Goal: Task Accomplishment & Management: Use online tool/utility

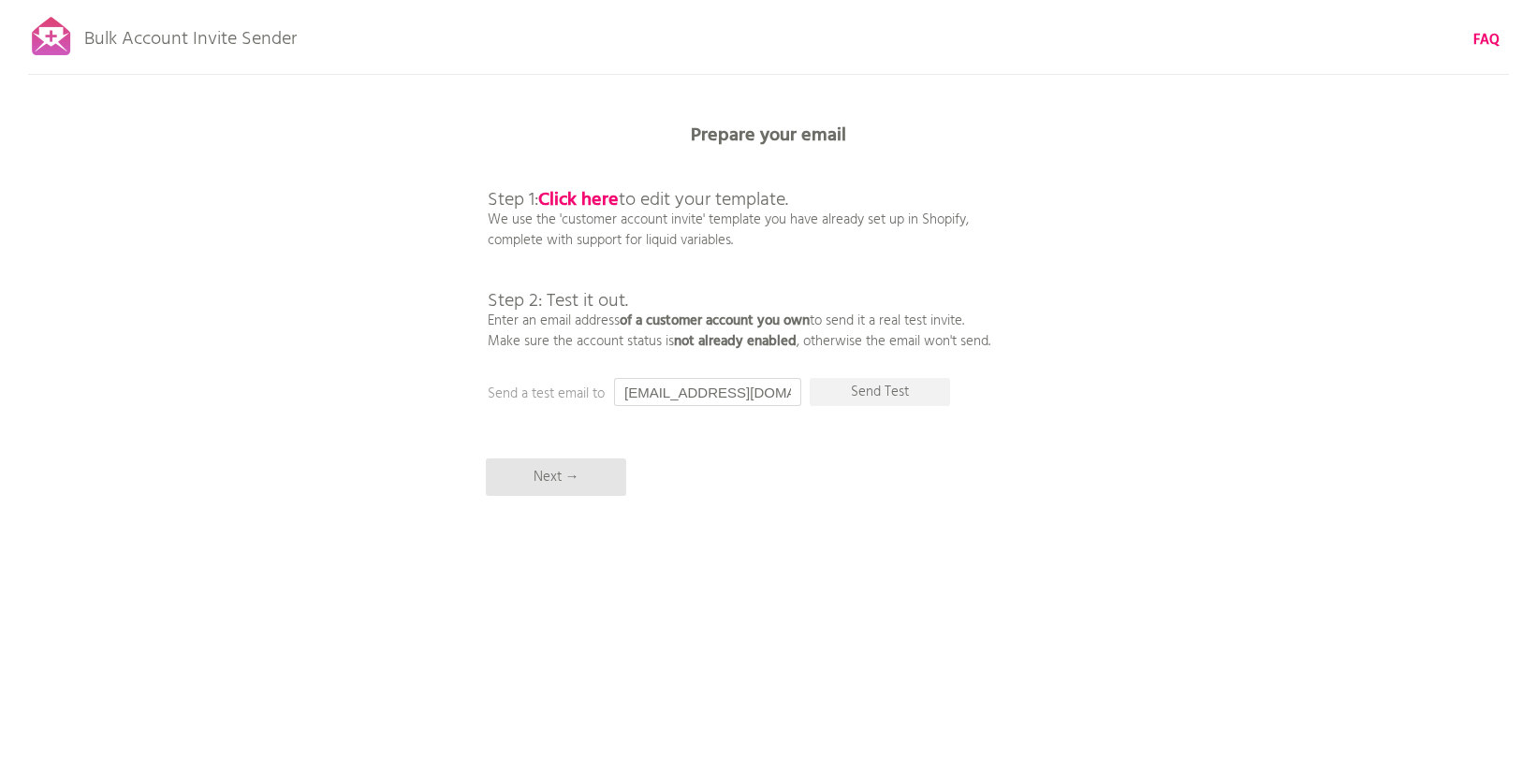
click at [682, 393] on input "[EMAIL_ADDRESS][DOMAIN_NAME]" at bounding box center [708, 392] width 188 height 28
type input "mark@solarasuncare.com"
click at [889, 392] on p "Send Test" at bounding box center [880, 392] width 140 height 28
click at [780, 426] on div "Bulk Account Invite Sender FAQ Synced all customers! Pause sending (This can ta…" at bounding box center [768, 328] width 1537 height 655
click at [560, 192] on b "Click here" at bounding box center [578, 200] width 81 height 30
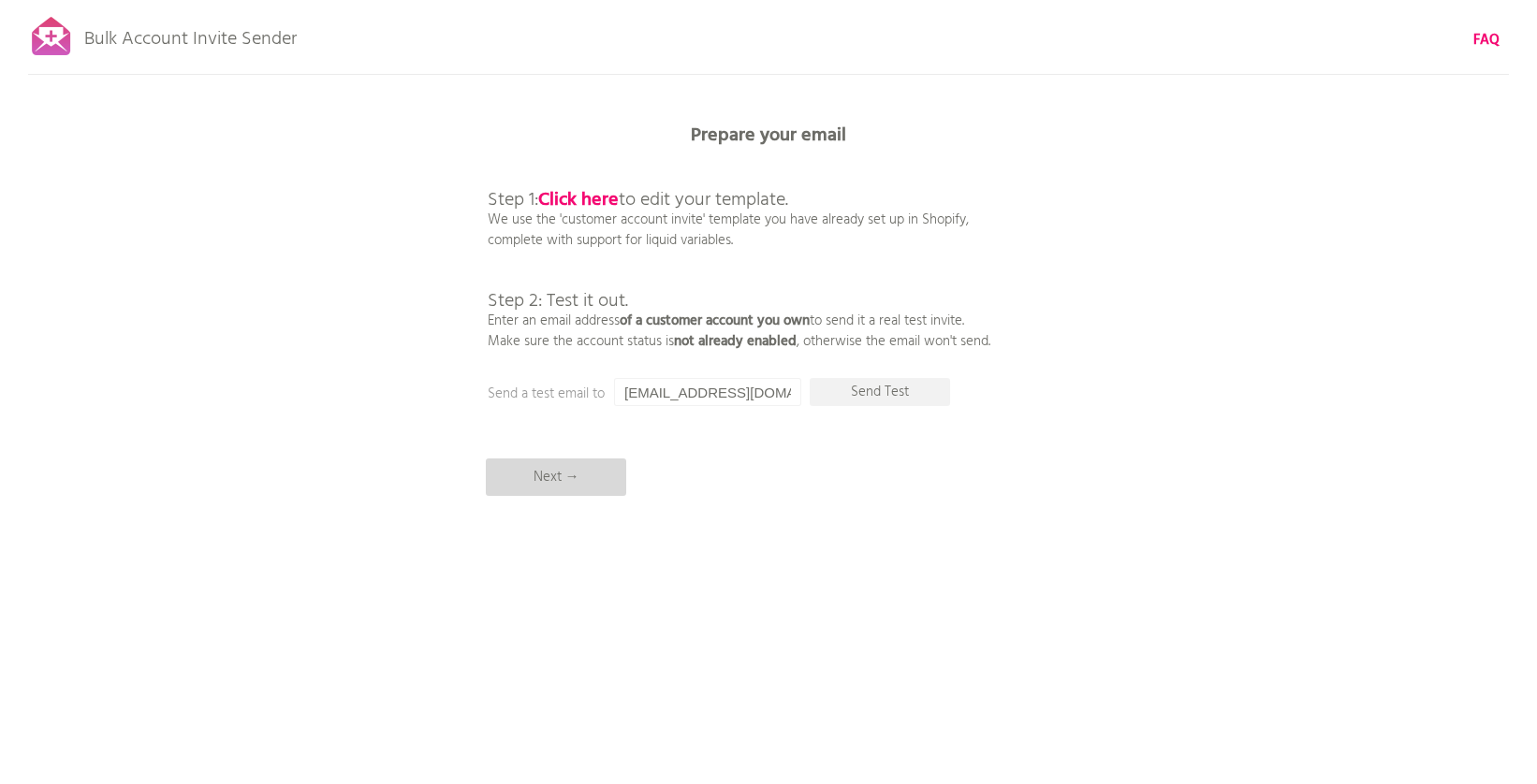
click at [545, 480] on p "Next →" at bounding box center [556, 476] width 140 height 37
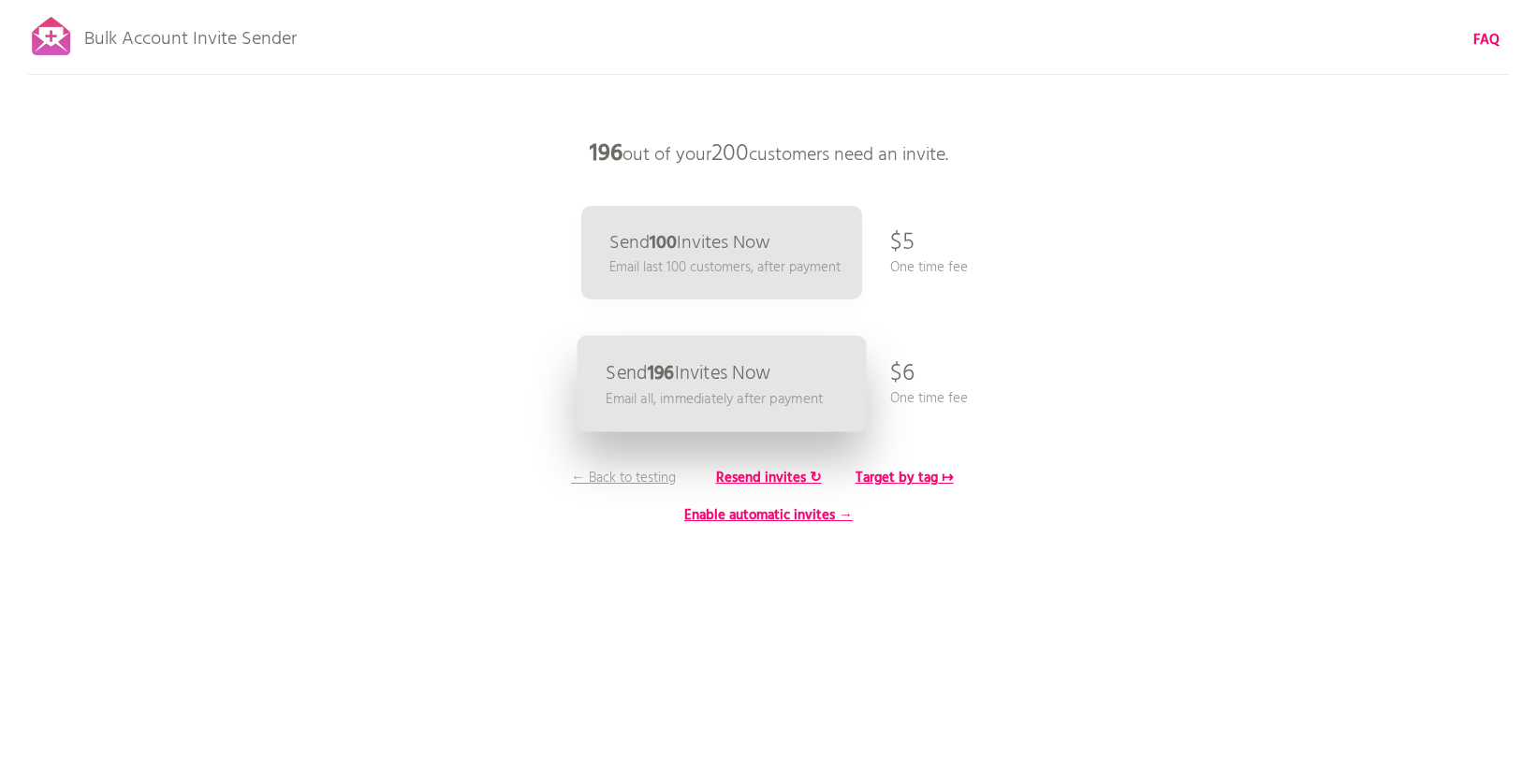
click at [703, 376] on p "Send 196 Invites Now" at bounding box center [688, 373] width 165 height 20
